Goal: Find specific page/section: Find specific page/section

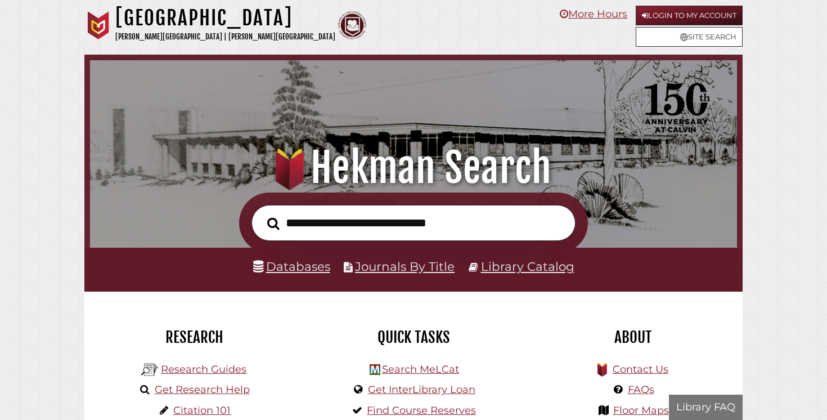
scroll to position [214, 641]
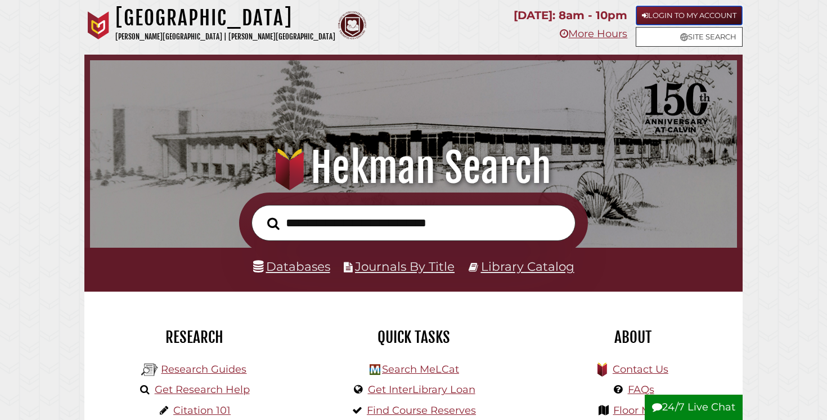
click at [686, 16] on link "Login to My Account" at bounding box center [689, 16] width 107 height 20
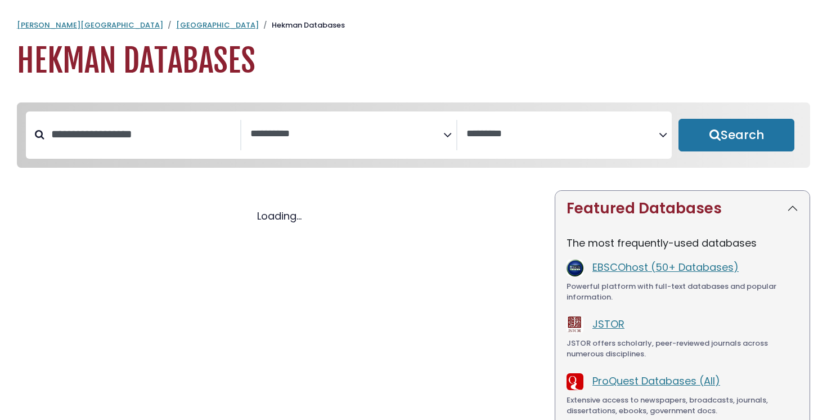
select select "Database Subject Filter"
select select "Database Vendors Filter"
select select "Database Subject Filter"
select select "Database Vendors Filter"
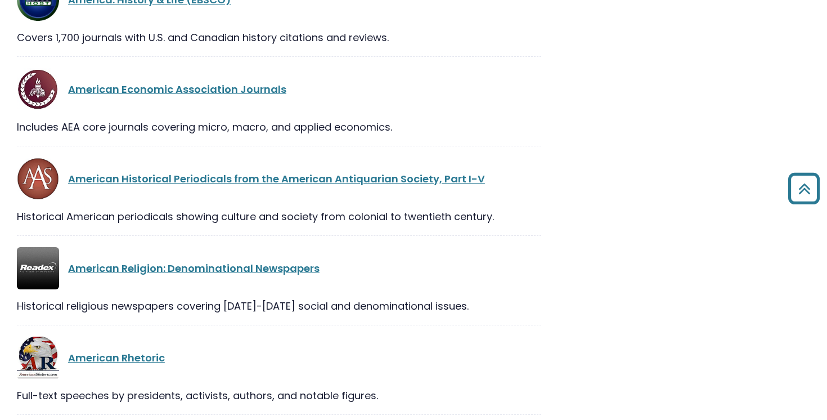
scroll to position [5293, 0]
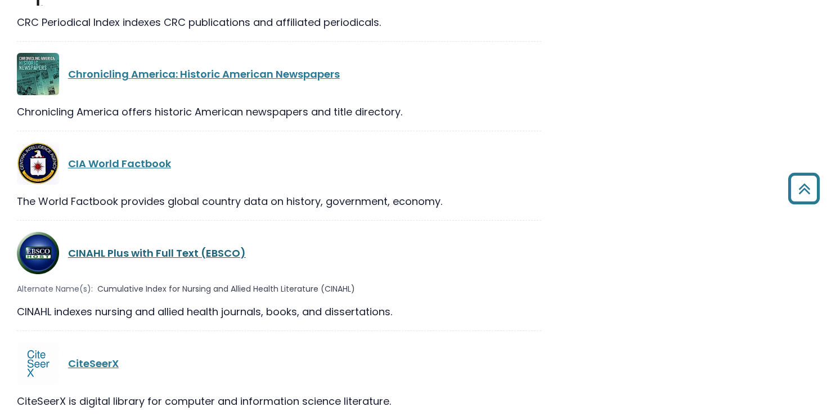
click at [215, 246] on link "CINAHL Plus with Full Text (EBSCO)" at bounding box center [157, 253] width 178 height 14
